Goal: Transaction & Acquisition: Purchase product/service

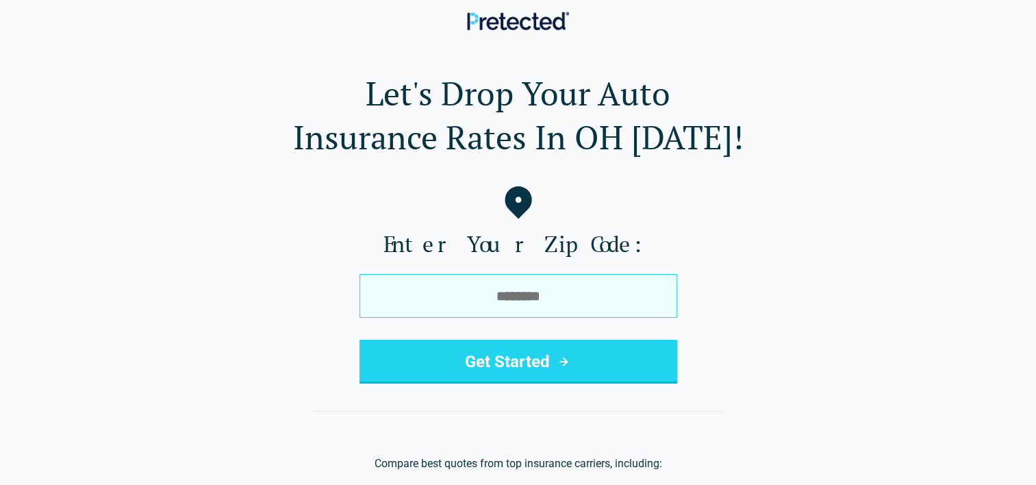
drag, startPoint x: 0, startPoint y: 0, endPoint x: 461, endPoint y: 301, distance: 550.4
click at [461, 301] on input "tel" at bounding box center [518, 296] width 318 height 44
type input "*****"
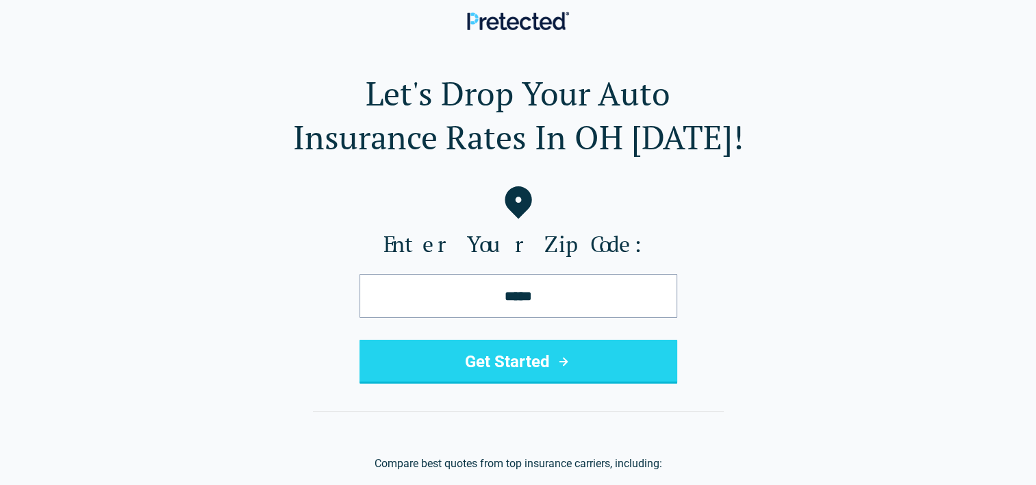
click at [462, 365] on button "Get Started" at bounding box center [518, 361] width 318 height 44
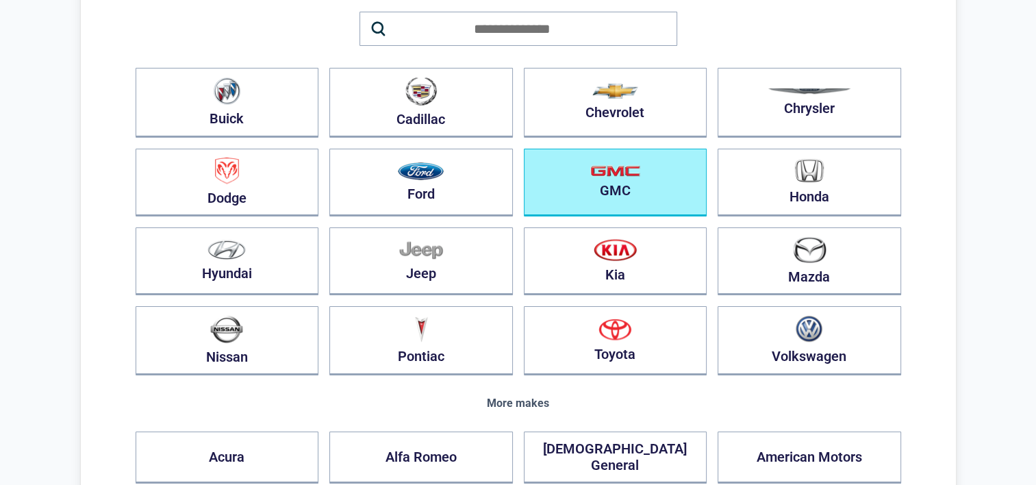
click at [646, 193] on button "GMC" at bounding box center [615, 183] width 183 height 68
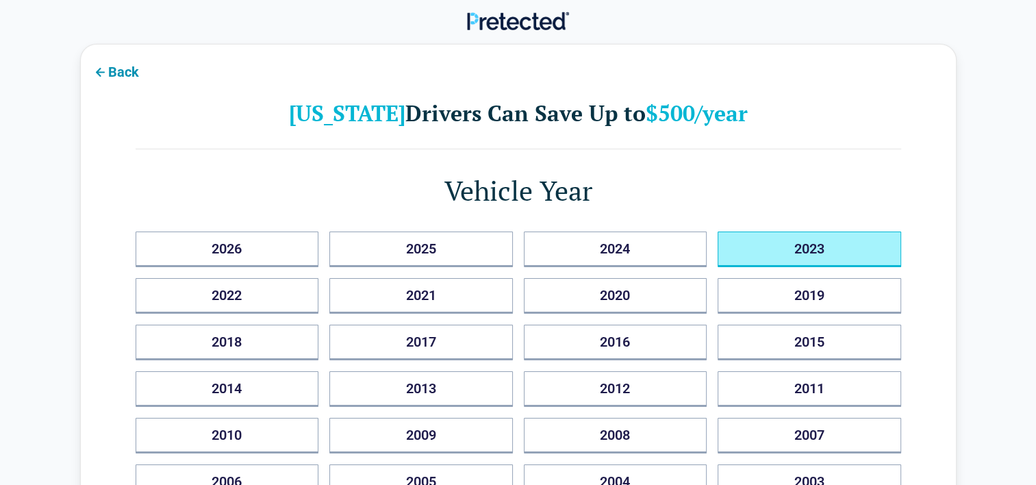
click at [785, 246] on button "2023" at bounding box center [808, 249] width 183 height 36
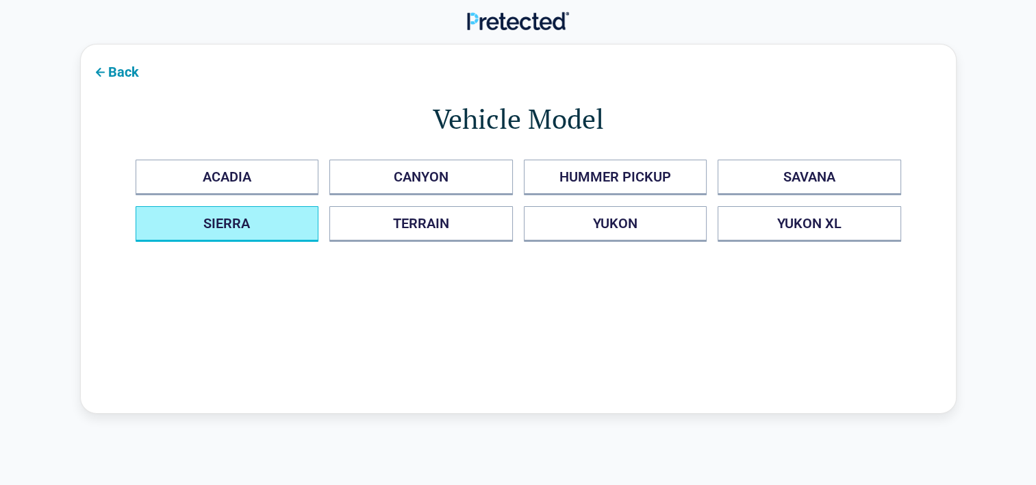
click at [243, 227] on button "SIERRA" at bounding box center [227, 224] width 183 height 36
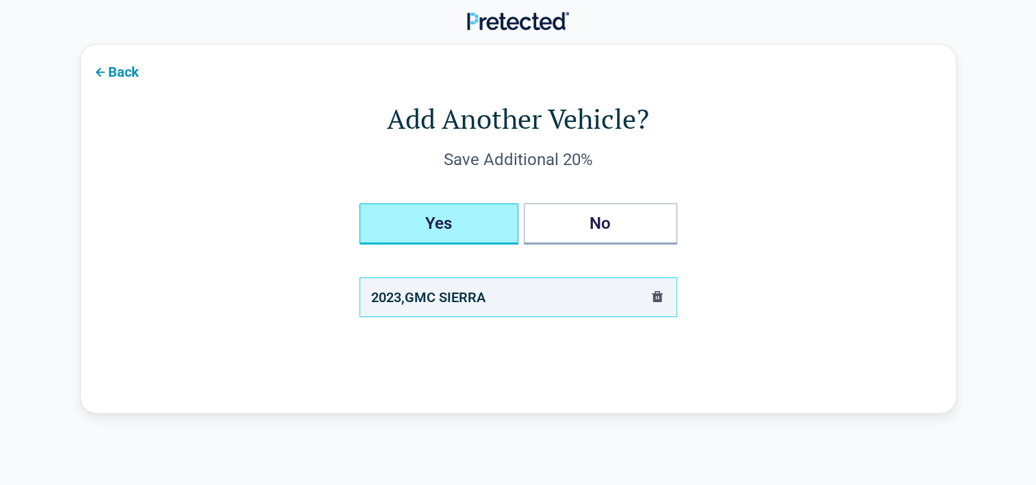
click at [471, 222] on button "Yes" at bounding box center [438, 223] width 159 height 41
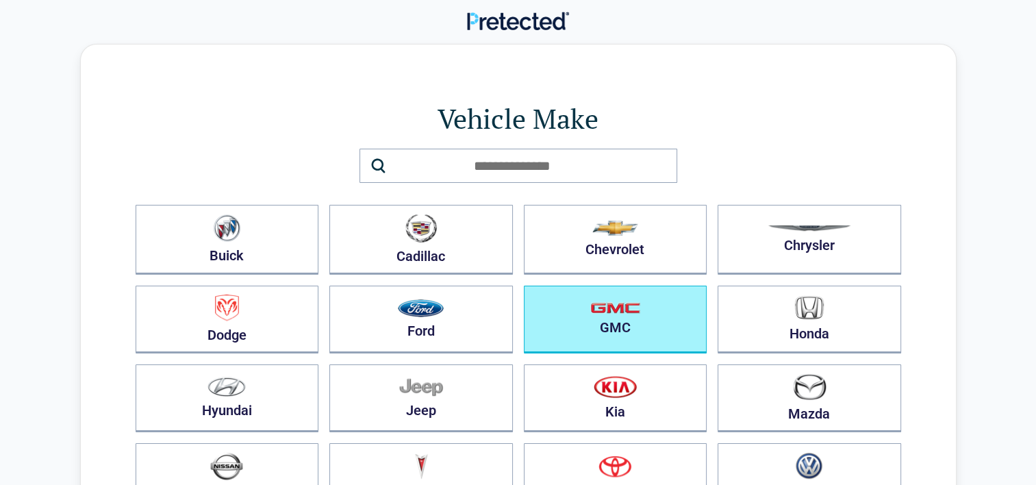
click at [589, 316] on button "GMC" at bounding box center [615, 319] width 183 height 68
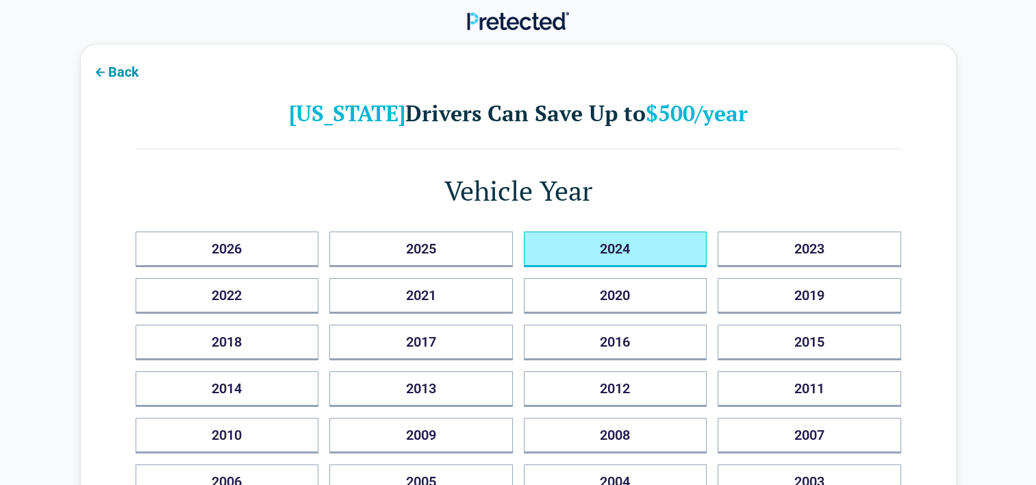
click at [633, 252] on button "2024" at bounding box center [615, 249] width 183 height 36
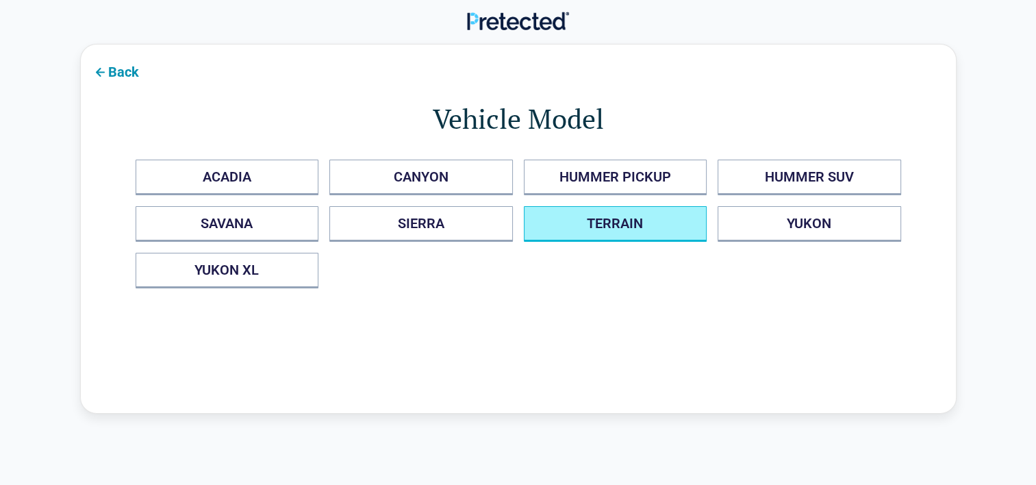
click at [611, 232] on button "TERRAIN" at bounding box center [615, 224] width 183 height 36
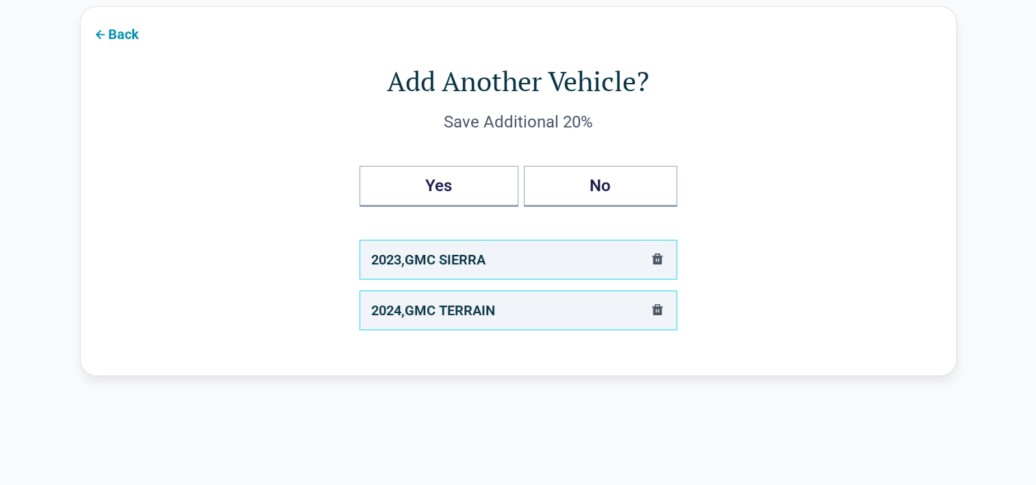
scroll to position [68, 0]
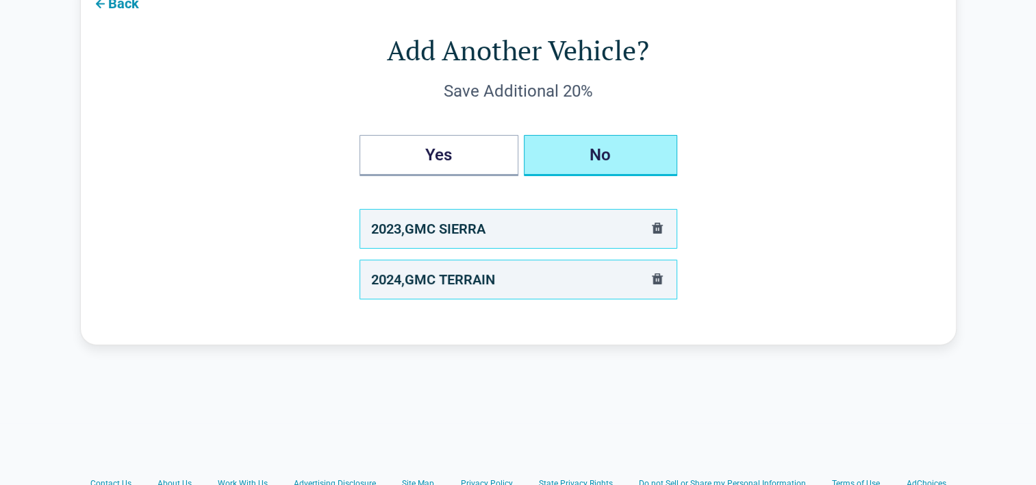
click at [592, 158] on button "No" at bounding box center [600, 155] width 153 height 41
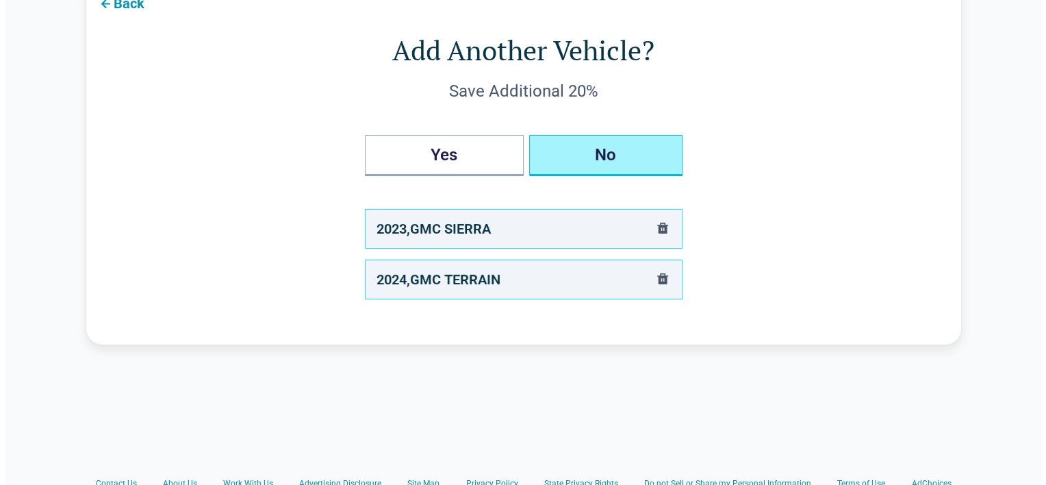
scroll to position [0, 0]
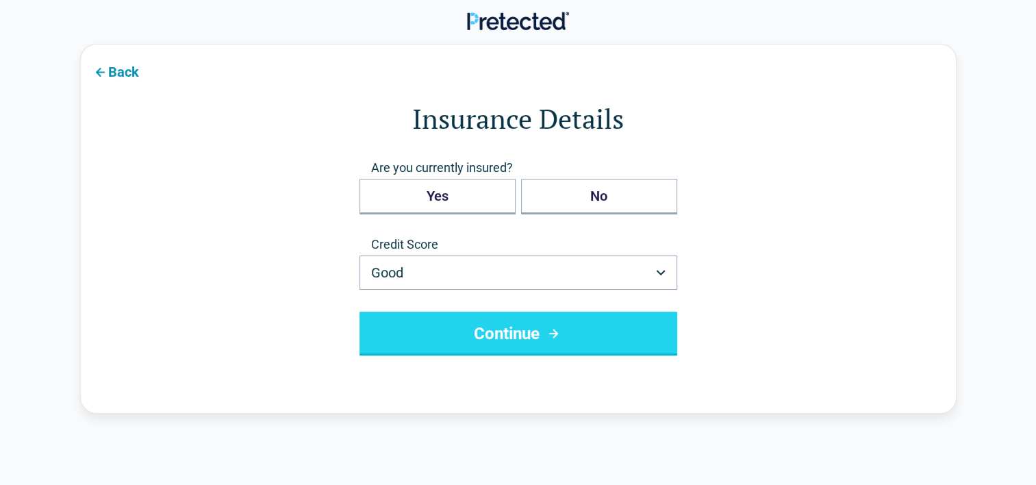
click at [663, 283] on html "Back Insurance Details Are you currently insured? Yes No Credit Score Good ****…" at bounding box center [518, 435] width 1036 height 870
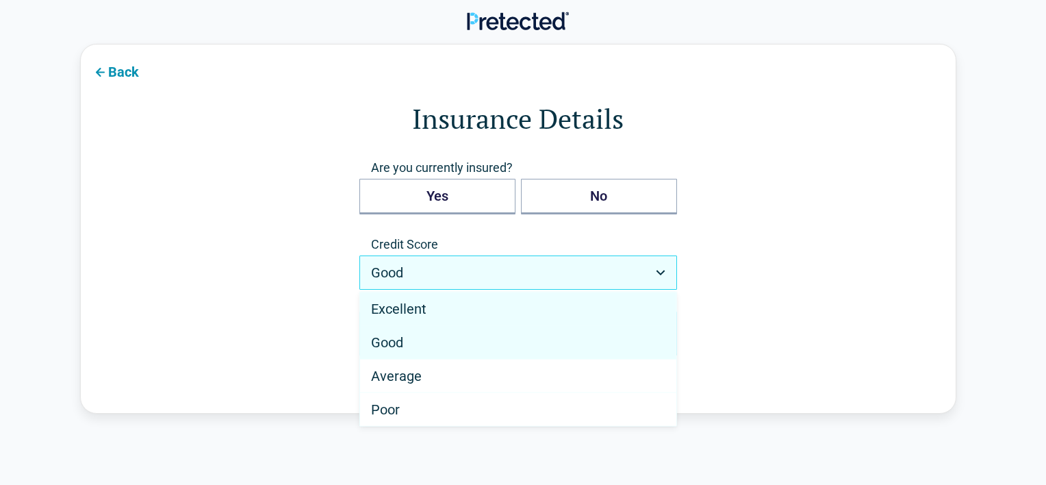
select select "*********"
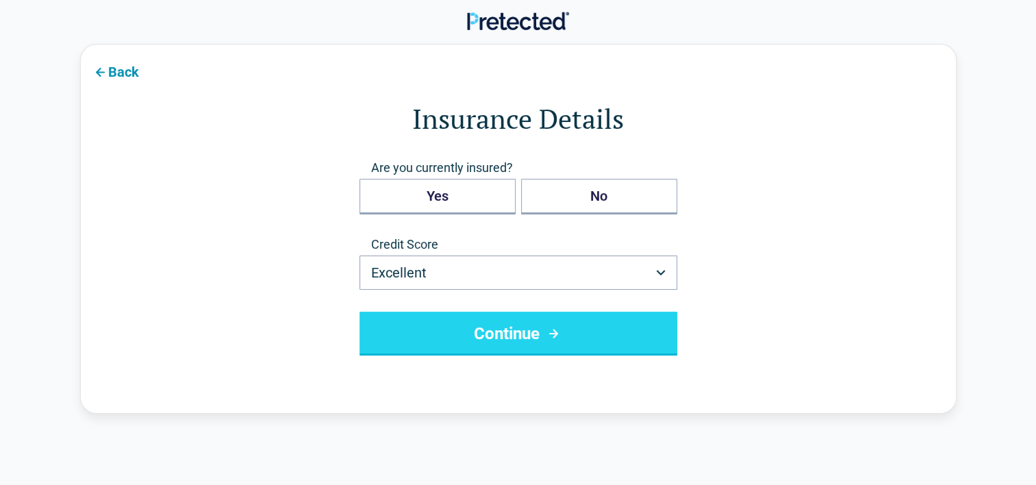
click at [484, 326] on button "Continue" at bounding box center [518, 333] width 318 height 44
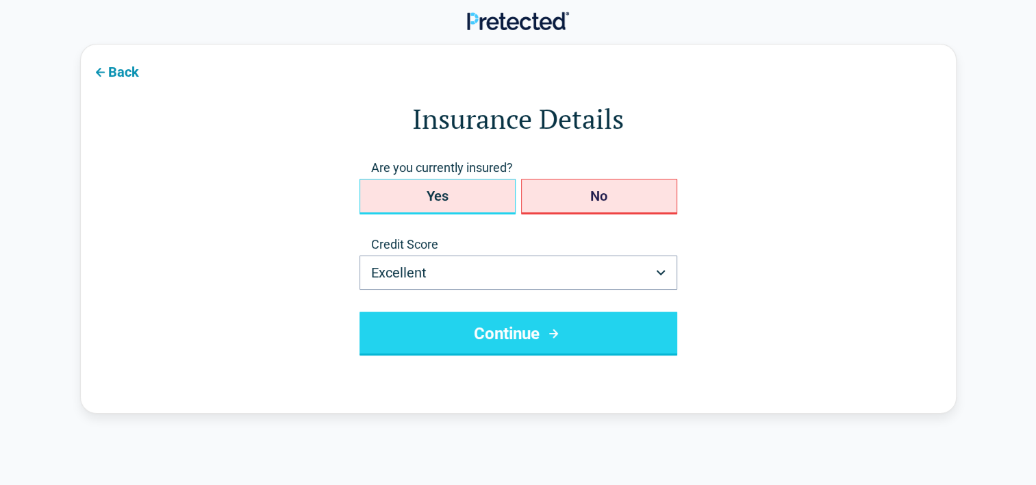
click at [463, 194] on button "Yes" at bounding box center [437, 197] width 156 height 36
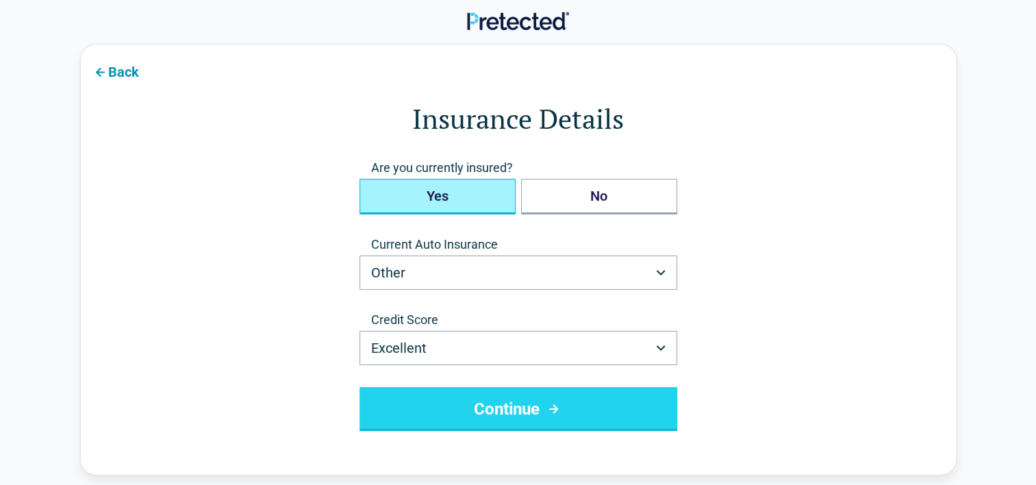
click at [580, 274] on html "**********" at bounding box center [518, 437] width 1036 height 875
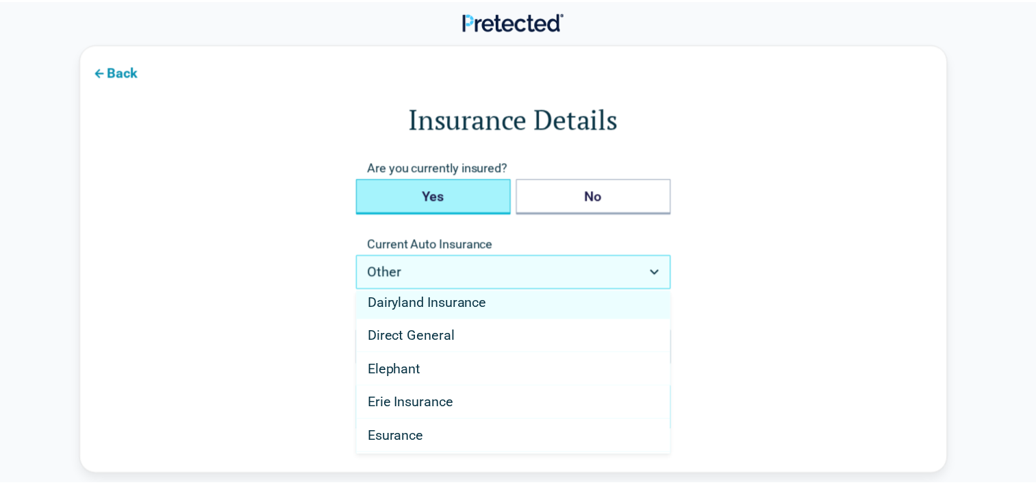
scroll to position [274, 0]
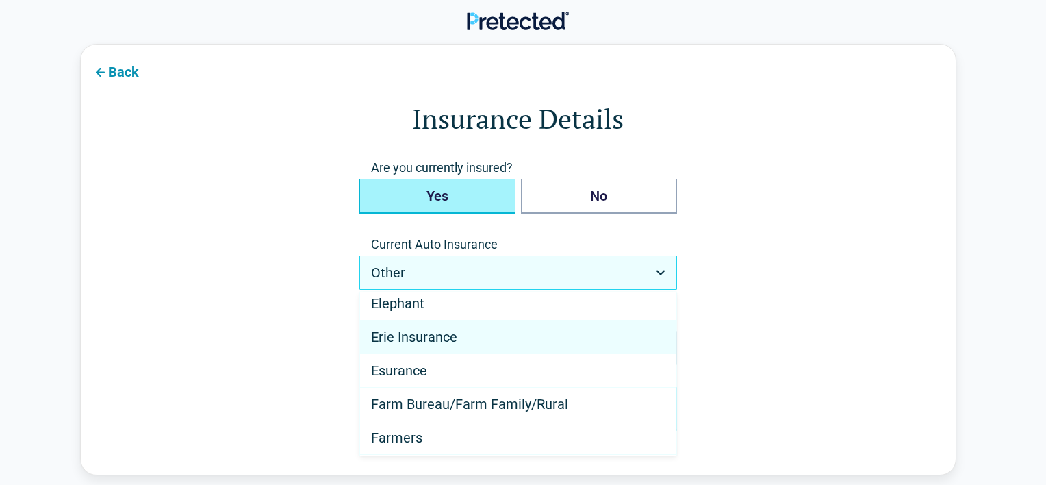
select select "**********"
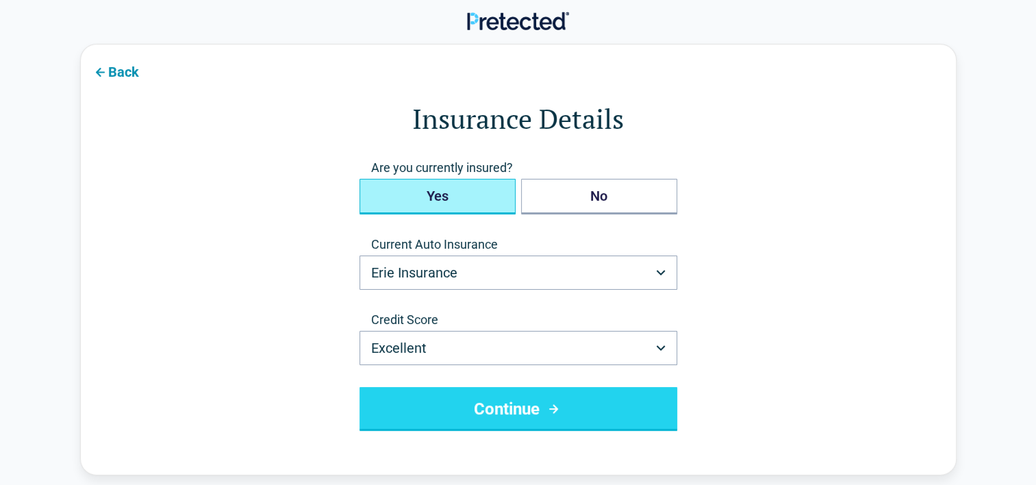
click at [598, 413] on button "Continue" at bounding box center [518, 409] width 318 height 44
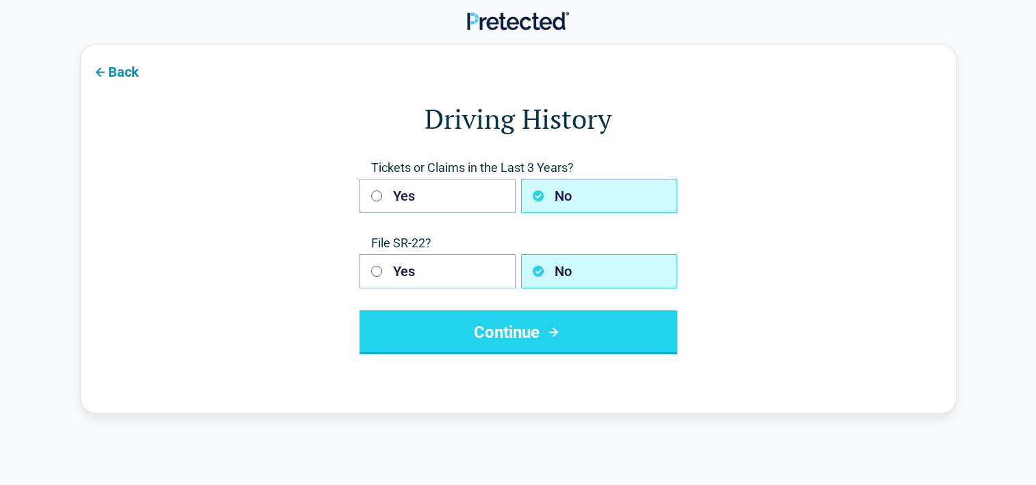
click at [548, 342] on button "Continue" at bounding box center [518, 332] width 318 height 44
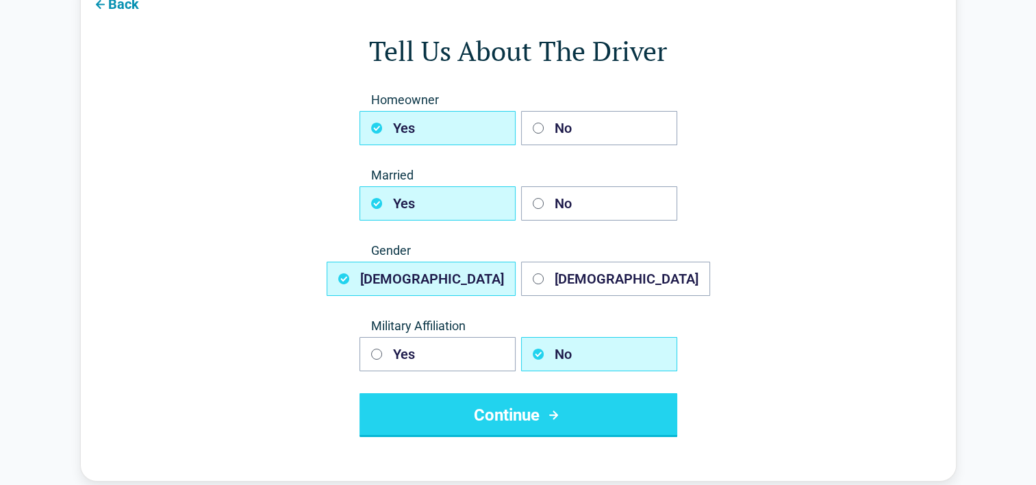
scroll to position [68, 0]
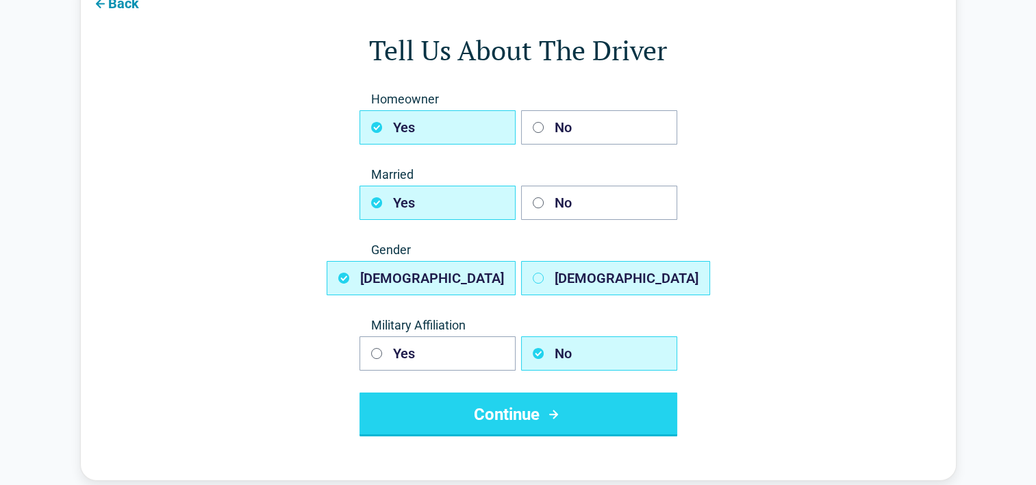
click at [538, 283] on button "Female" at bounding box center [615, 278] width 189 height 34
click at [349, 281] on icon "button" at bounding box center [343, 277] width 11 height 11
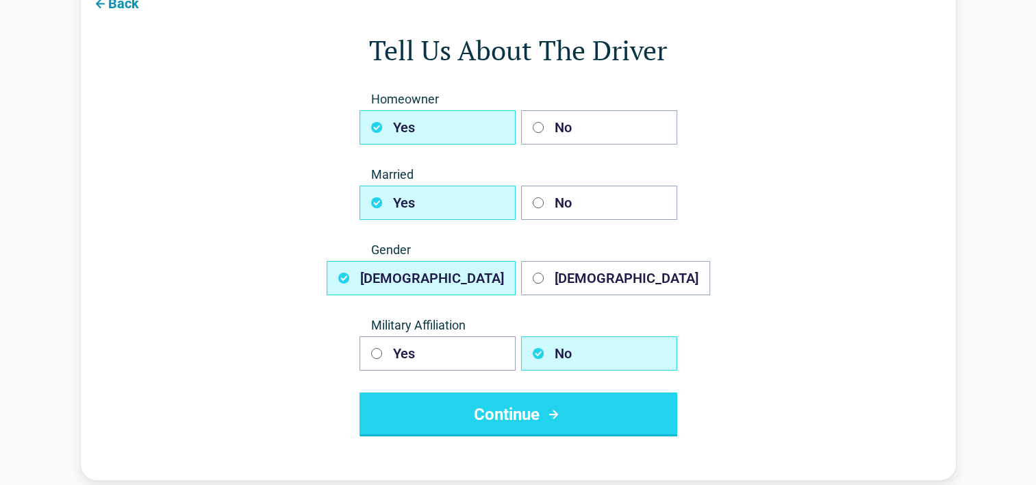
click at [550, 422] on button "Continue" at bounding box center [518, 414] width 318 height 44
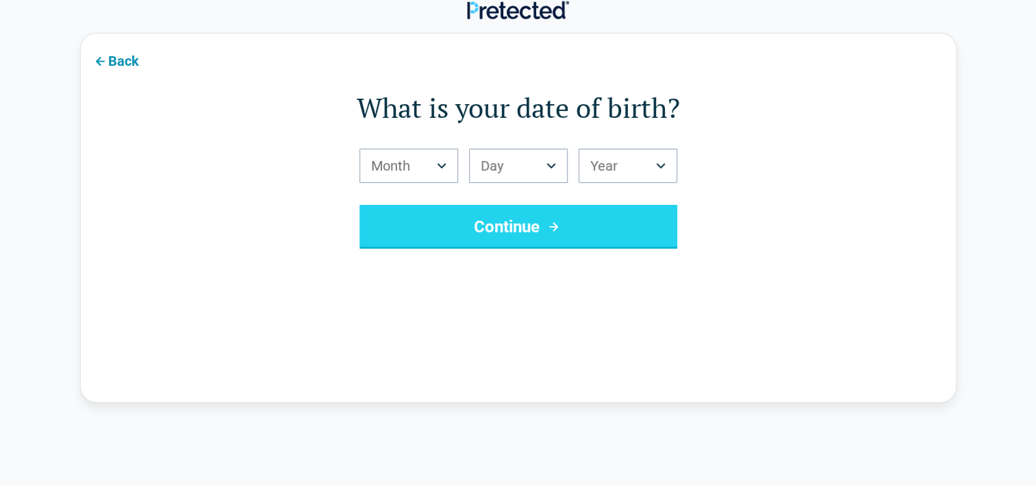
scroll to position [0, 0]
